Goal: Communication & Community: Ask a question

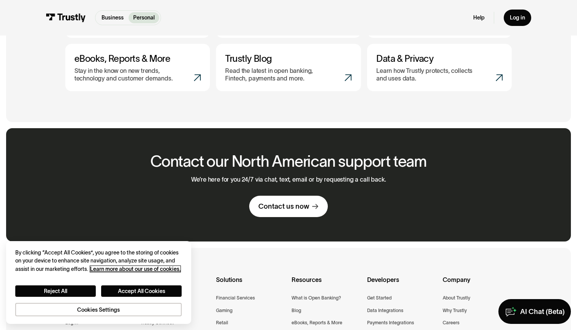
scroll to position [412, 0]
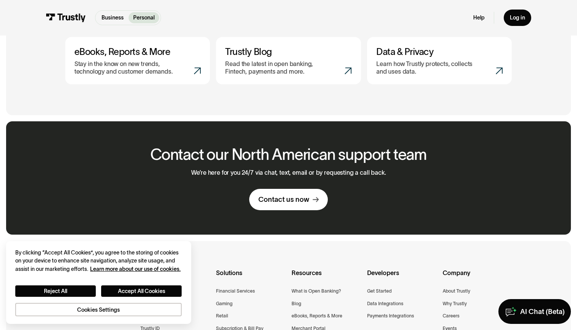
click at [305, 191] on link "Contact us now" at bounding box center [288, 199] width 79 height 21
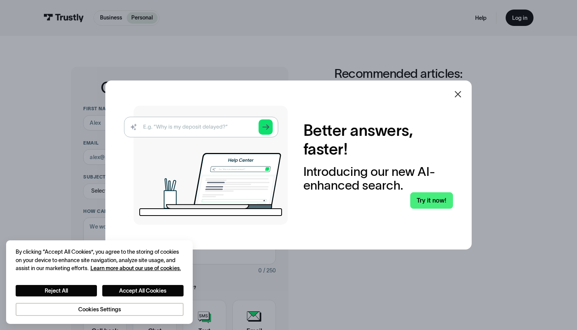
click at [459, 87] on div at bounding box center [458, 94] width 18 height 18
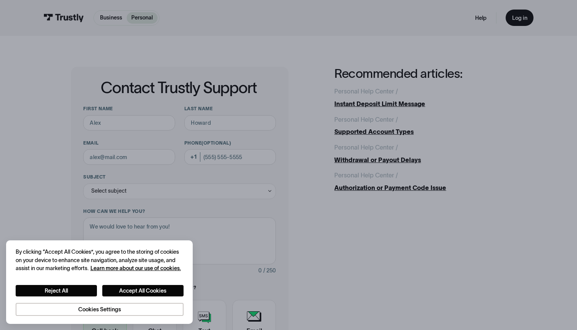
click at [460, 94] on div "Personal Help Center / /" at bounding box center [420, 91] width 172 height 9
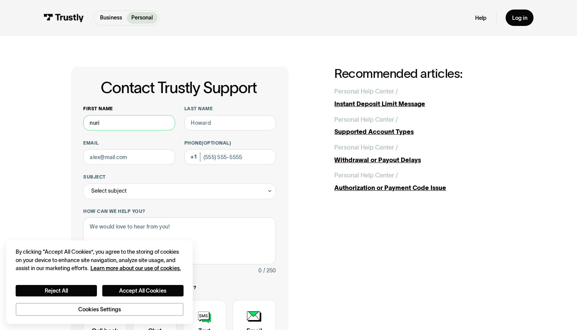
type input "nuri"
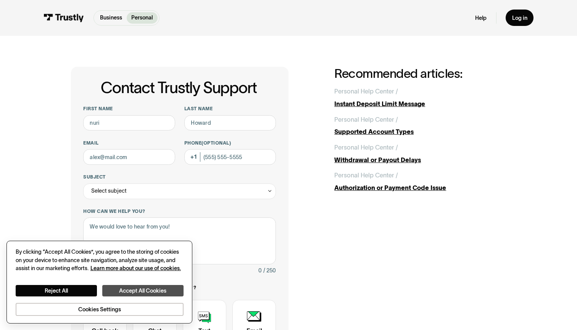
click at [148, 292] on button "Accept All Cookies" at bounding box center [142, 291] width 81 height 12
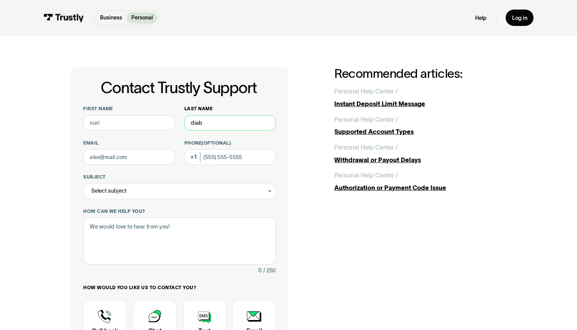
type input "diab"
type input "ndiab281@gmail.com"
click at [148, 193] on div "Select subject" at bounding box center [179, 192] width 193 height 16
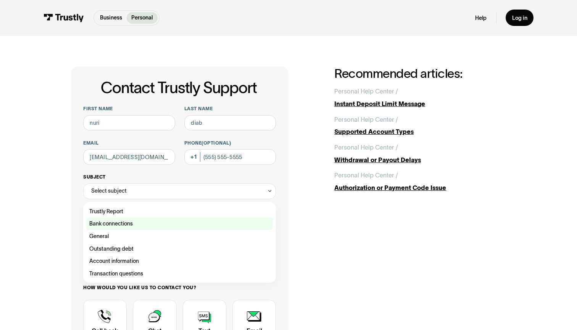
click at [137, 222] on div "Contact Trustly Support" at bounding box center [179, 224] width 187 height 13
type input "**********"
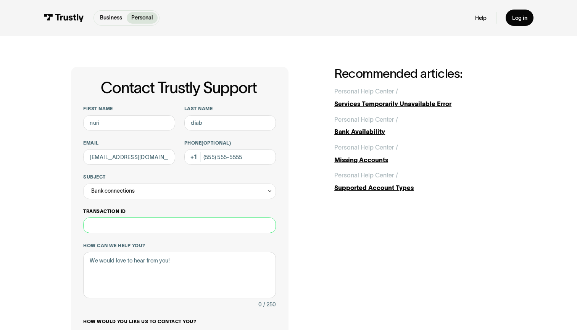
click at [134, 227] on input "Transaction ID" at bounding box center [179, 226] width 193 height 16
click at [132, 284] on textarea "How can we help you?" at bounding box center [179, 275] width 193 height 47
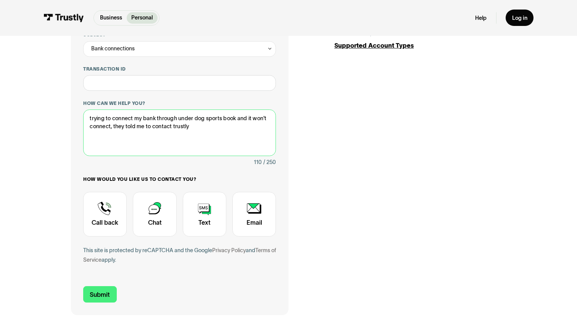
scroll to position [150, 0]
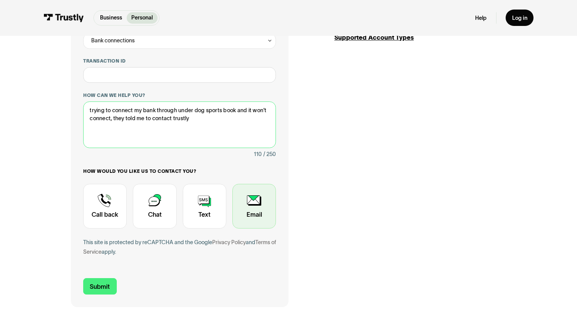
type textarea "trying to connect my bank through under dog sports book and it won't connect, t…"
click at [247, 211] on div "Contact Trustly Support" at bounding box center [254, 206] width 44 height 45
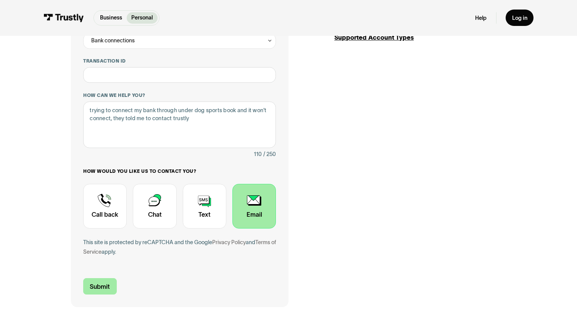
click at [107, 285] on input "Submit" at bounding box center [100, 286] width 34 height 16
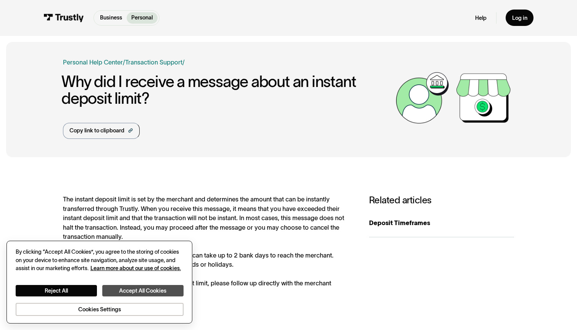
click at [137, 289] on button "Accept All Cookies" at bounding box center [142, 291] width 81 height 12
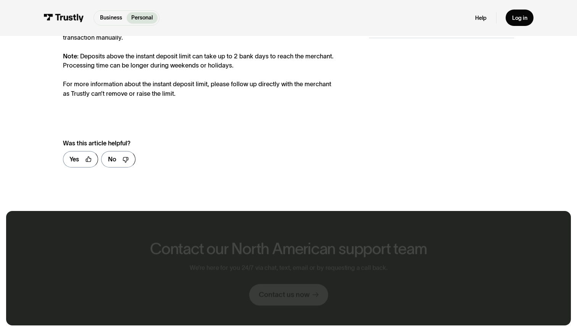
scroll to position [218, 0]
